Goal: Information Seeking & Learning: Check status

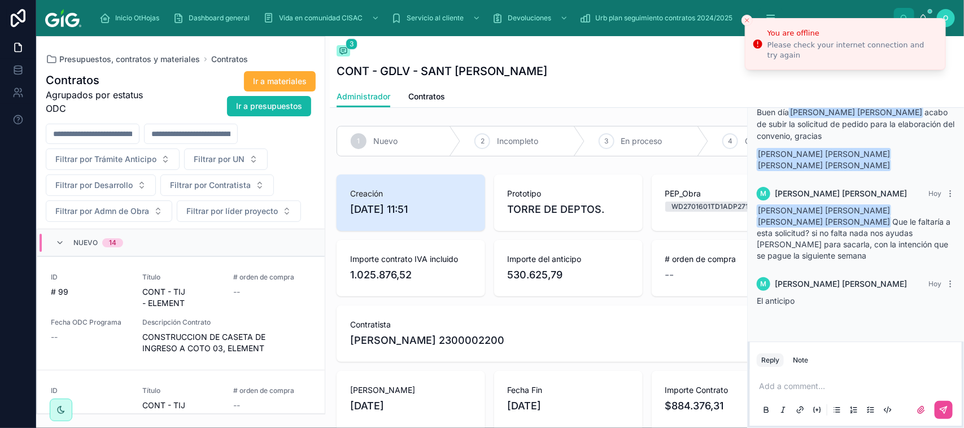
scroll to position [696, 0]
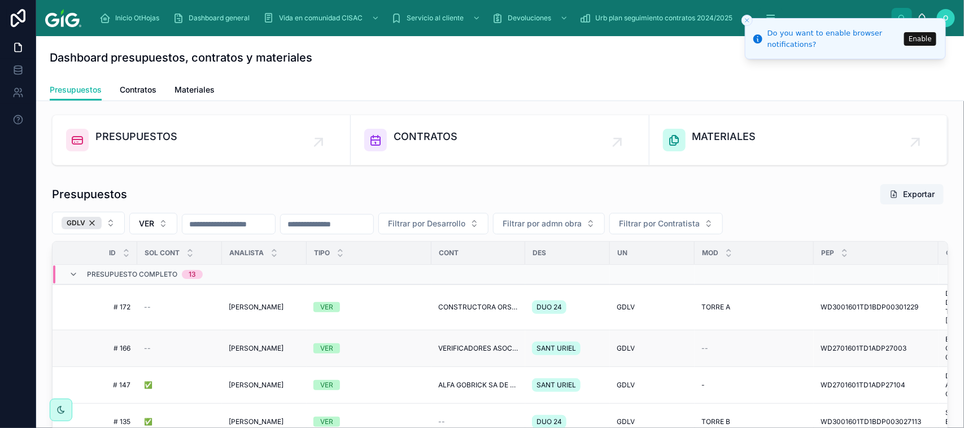
click at [402, 352] on div "VER" at bounding box center [368, 348] width 111 height 10
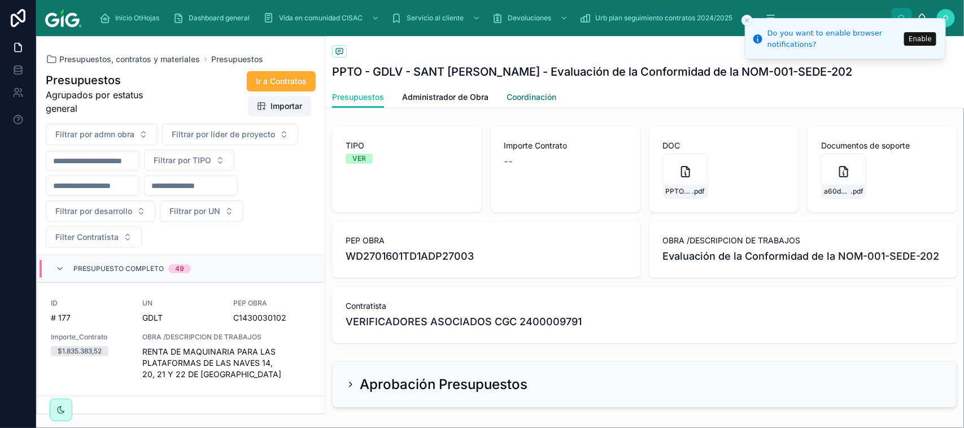
click at [528, 97] on span "Coordinación" at bounding box center [531, 96] width 50 height 11
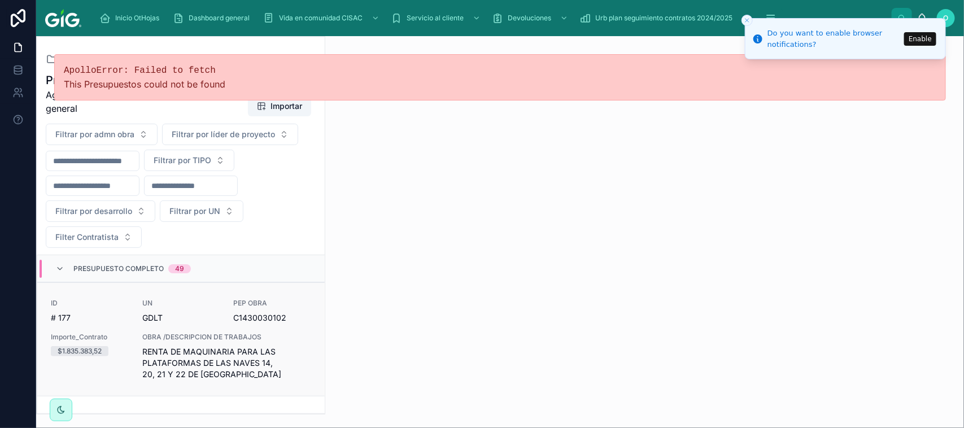
click at [286, 331] on div "ID # 177 UN [PERSON_NAME] PEP OBRA C1430030102 Importe_Contrato $1.835.383,52 O…" at bounding box center [181, 339] width 260 height 81
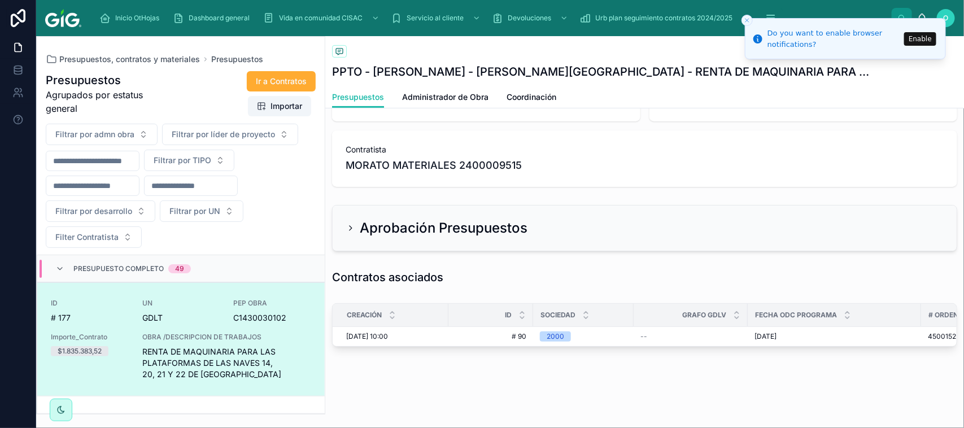
scroll to position [182, 0]
click at [412, 332] on div "[DATE] 10:00 [DATE] 10:00" at bounding box center [393, 336] width 95 height 9
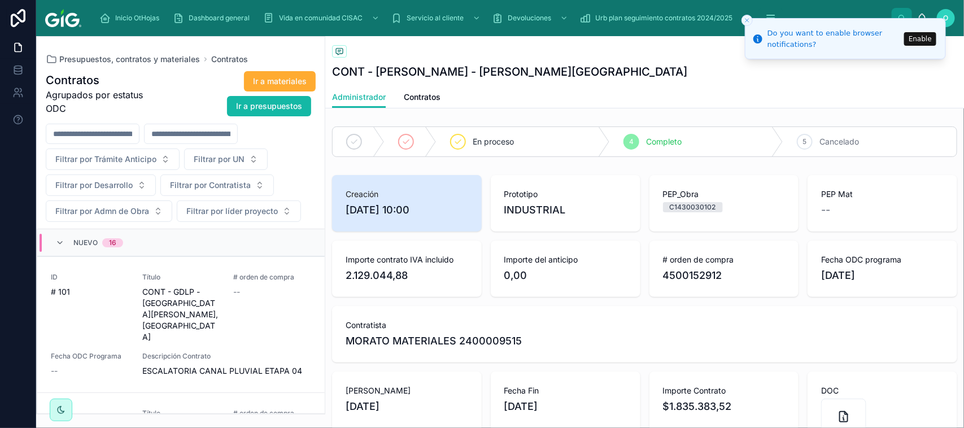
scroll to position [235, 0]
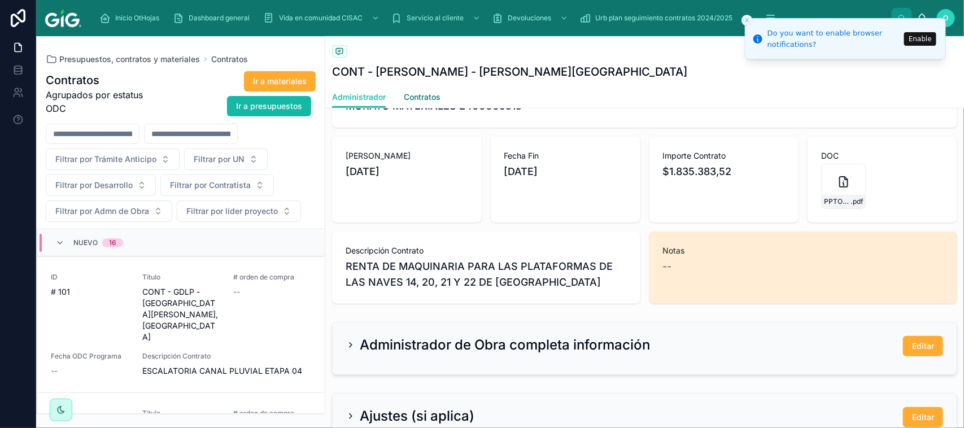
click at [426, 99] on span "Contratos" at bounding box center [422, 96] width 37 height 11
